Goal: Information Seeking & Learning: Learn about a topic

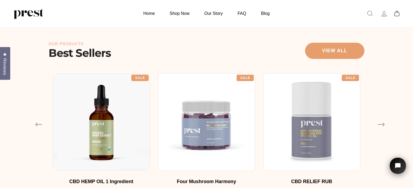
click at [252, 57] on div "Our Products Best Sellers View all" at bounding box center [207, 51] width 316 height 18
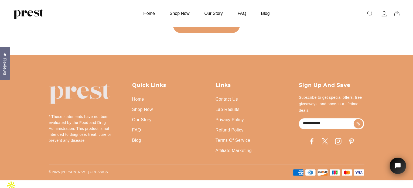
scroll to position [1328, 0]
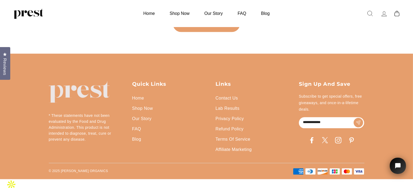
click at [229, 154] on link "Affiliate Marketing" at bounding box center [234, 149] width 36 height 10
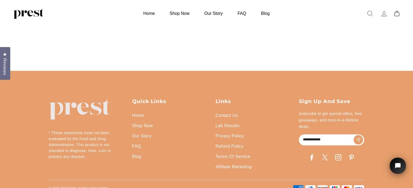
scroll to position [325, 0]
